Goal: Information Seeking & Learning: Learn about a topic

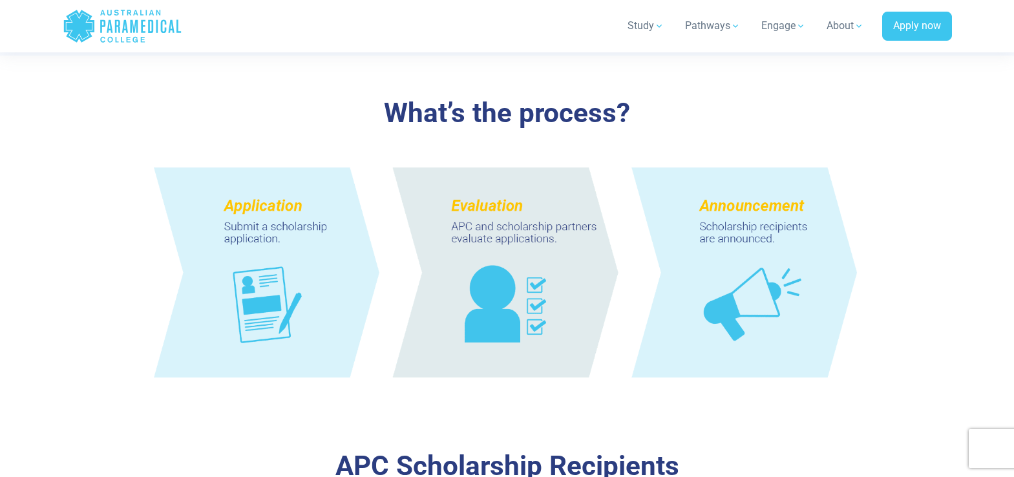
scroll to position [1116, 0]
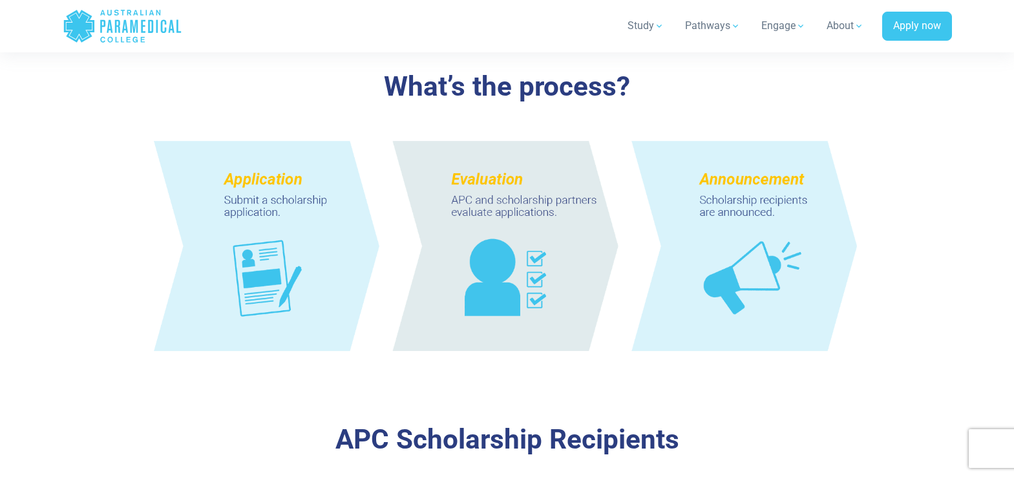
click at [239, 190] on img at bounding box center [507, 245] width 756 height 274
click at [256, 278] on img at bounding box center [507, 245] width 756 height 274
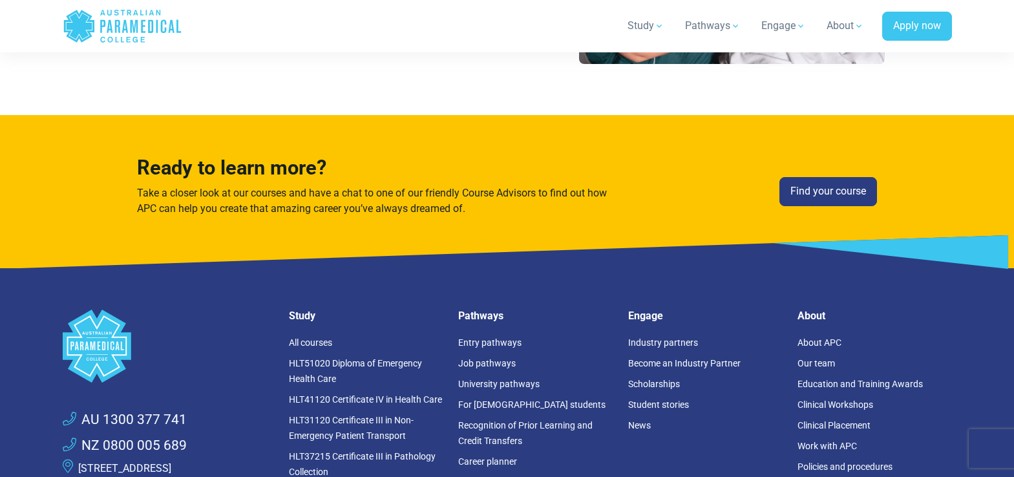
scroll to position [2055, 0]
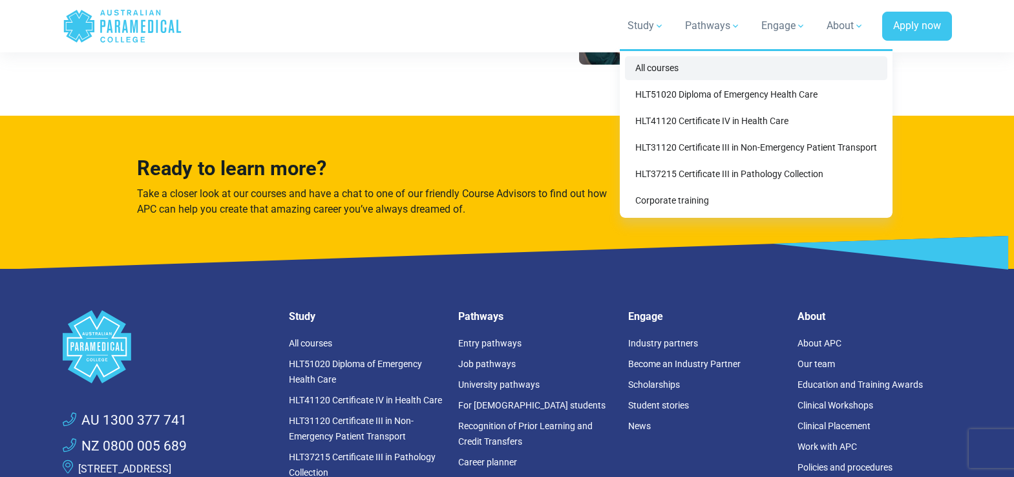
click at [649, 69] on link "All courses" at bounding box center [756, 68] width 262 height 24
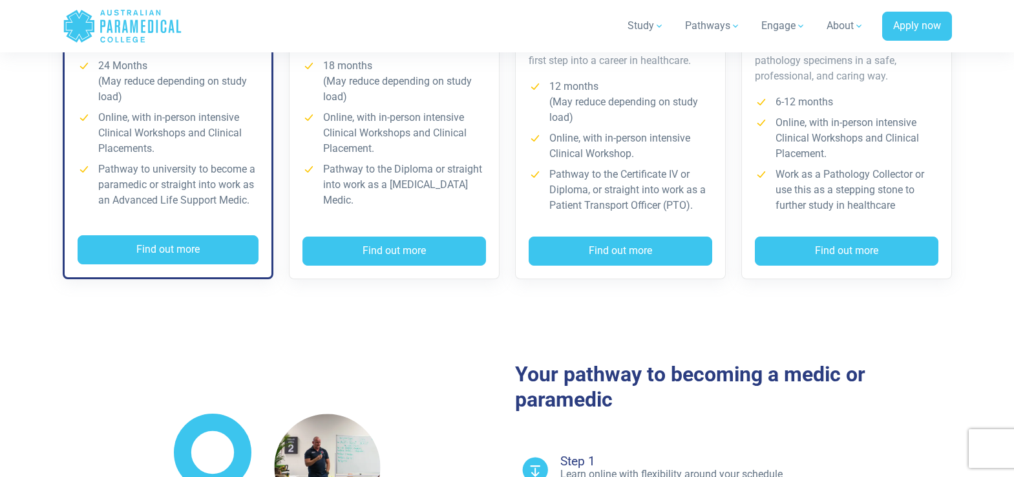
scroll to position [504, 0]
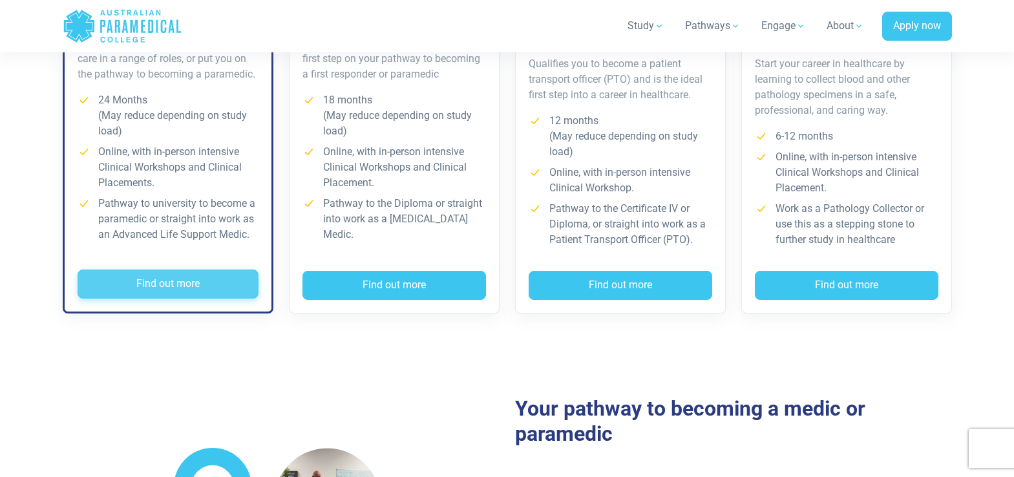
click at [183, 281] on button "Find out more" at bounding box center [168, 284] width 181 height 30
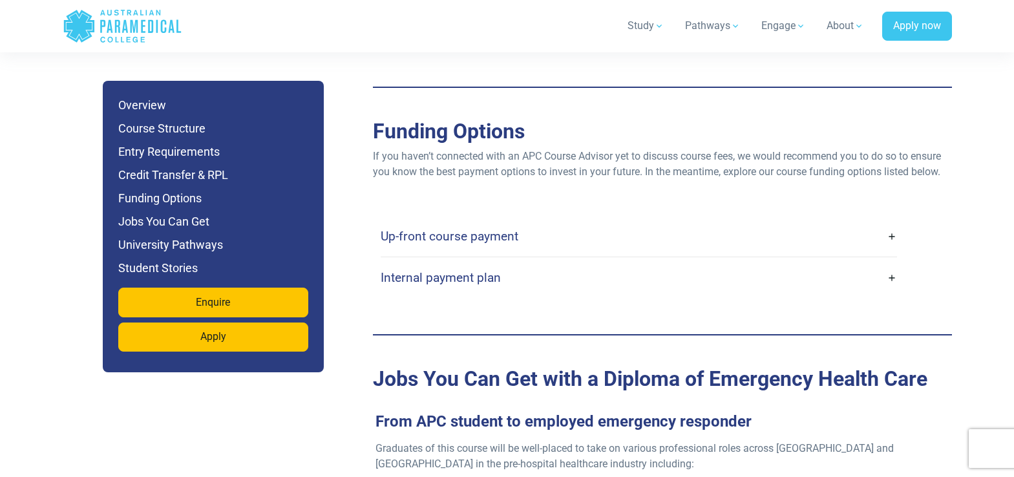
scroll to position [3976, 0]
click at [891, 220] on link "Up-front course payment" at bounding box center [639, 235] width 516 height 30
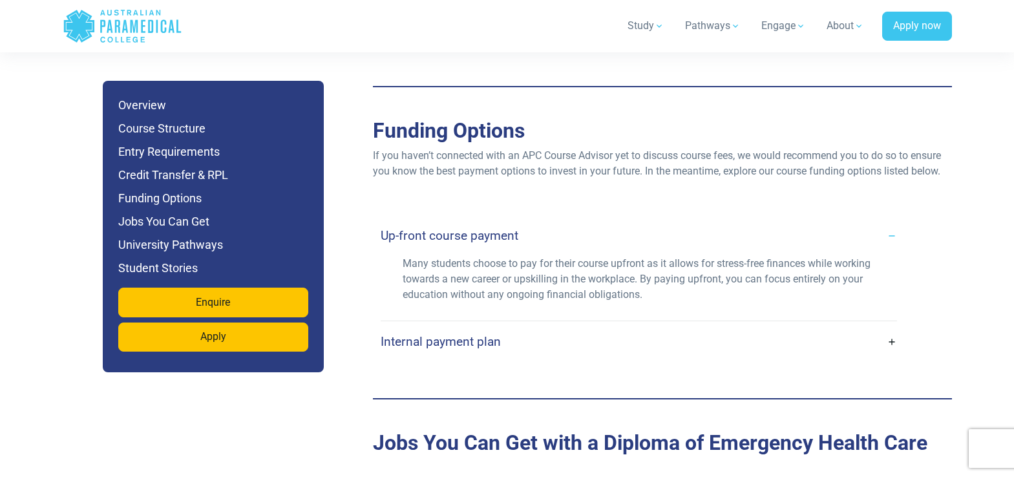
click at [892, 326] on link "Internal payment plan" at bounding box center [639, 341] width 516 height 30
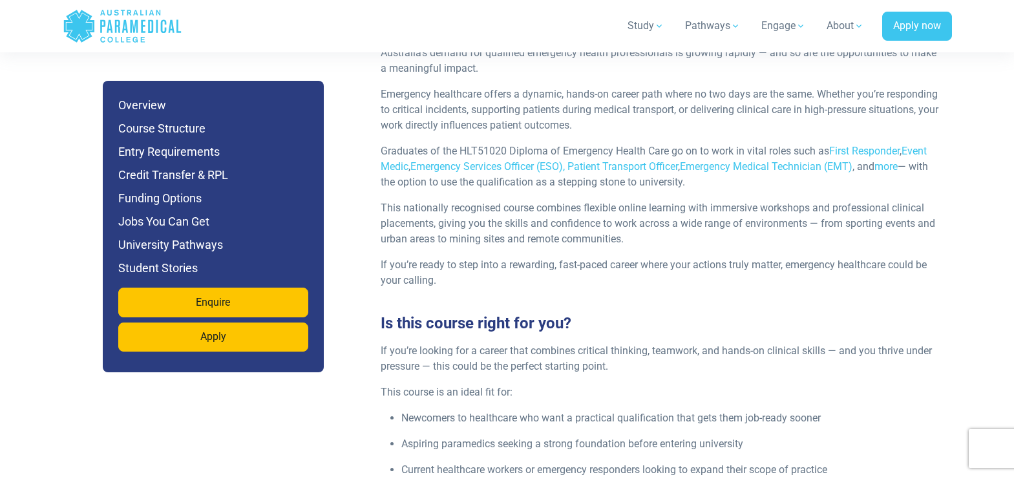
scroll to position [1512, 0]
